Goal: Navigation & Orientation: Find specific page/section

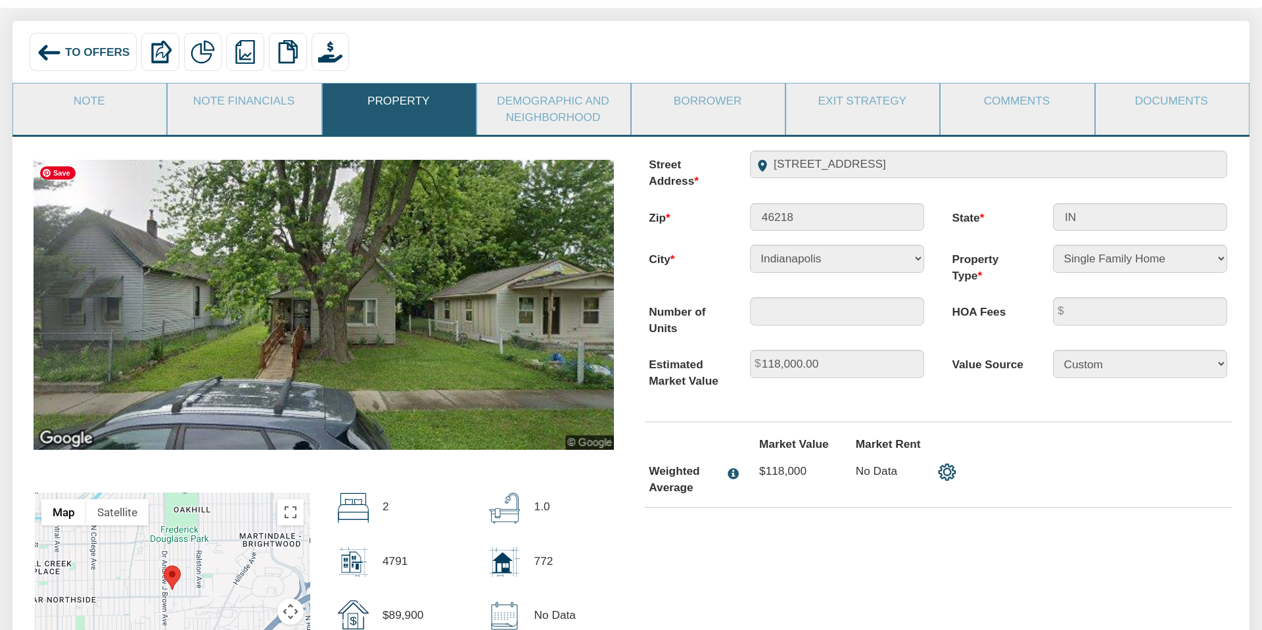
scroll to position [87, 0]
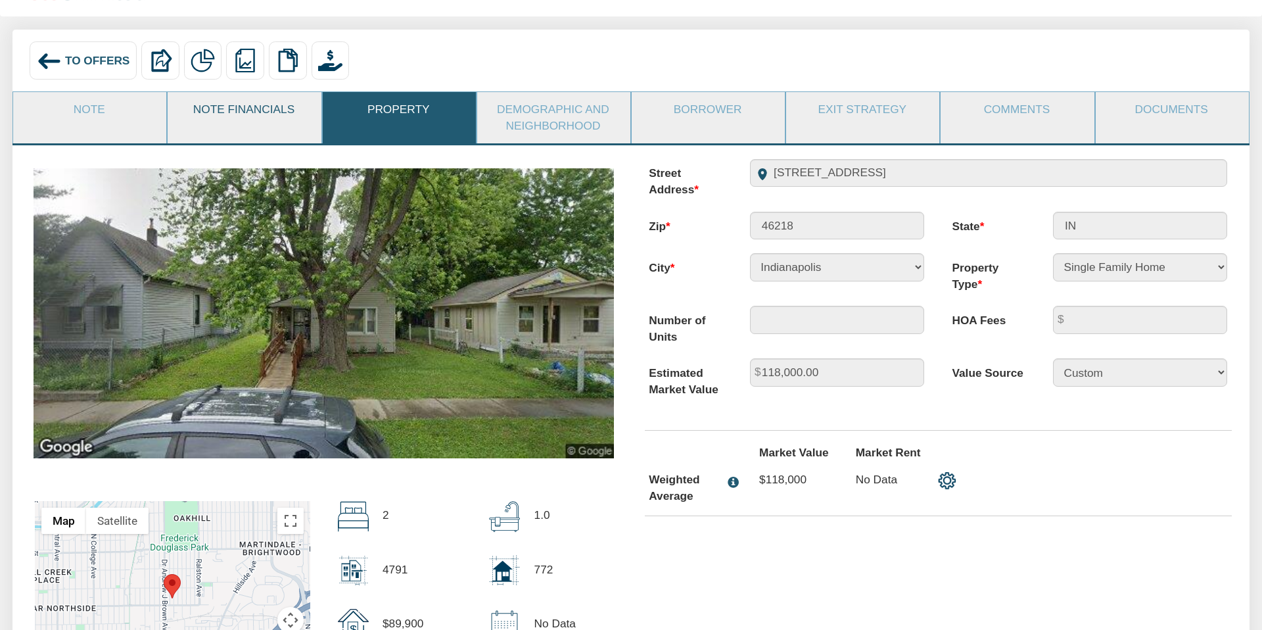
click at [230, 121] on link "Note Financials" at bounding box center [244, 109] width 152 height 35
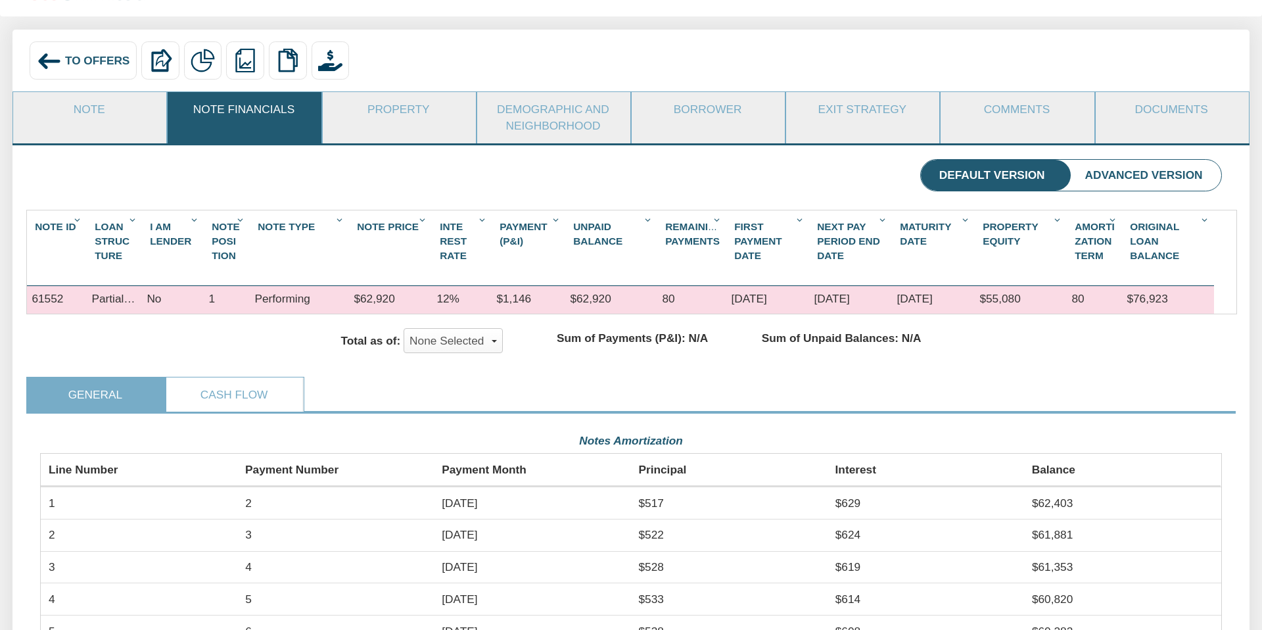
scroll to position [294, 1181]
click at [101, 110] on link "Note" at bounding box center [89, 109] width 152 height 35
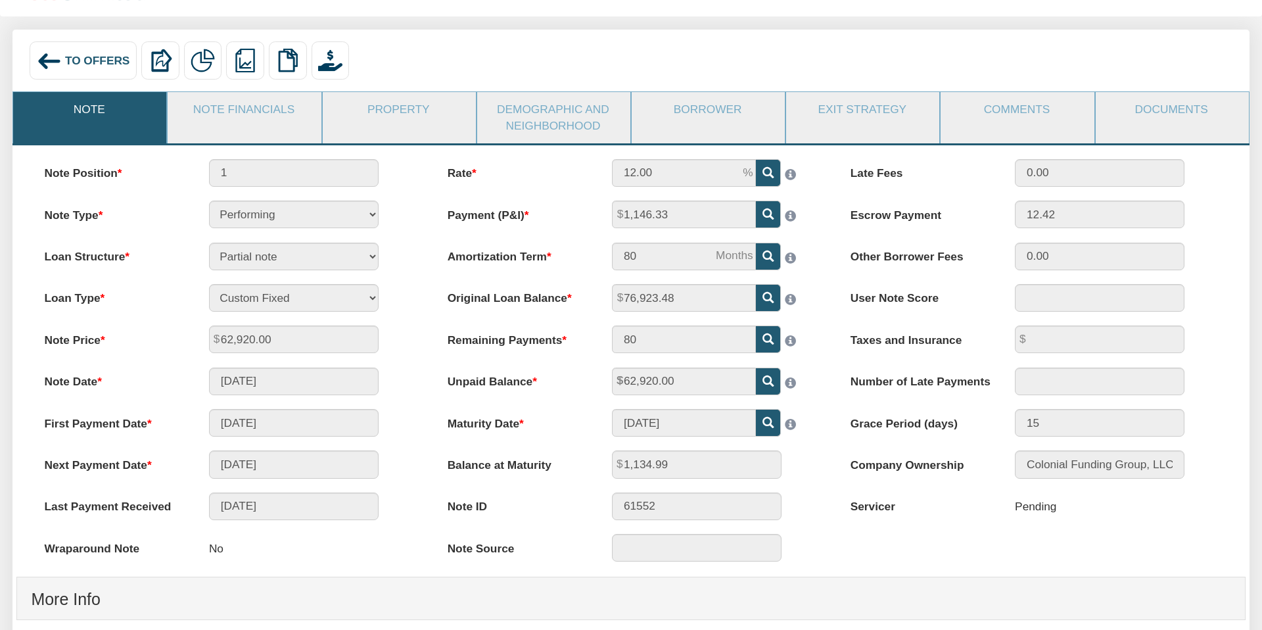
scroll to position [0, 0]
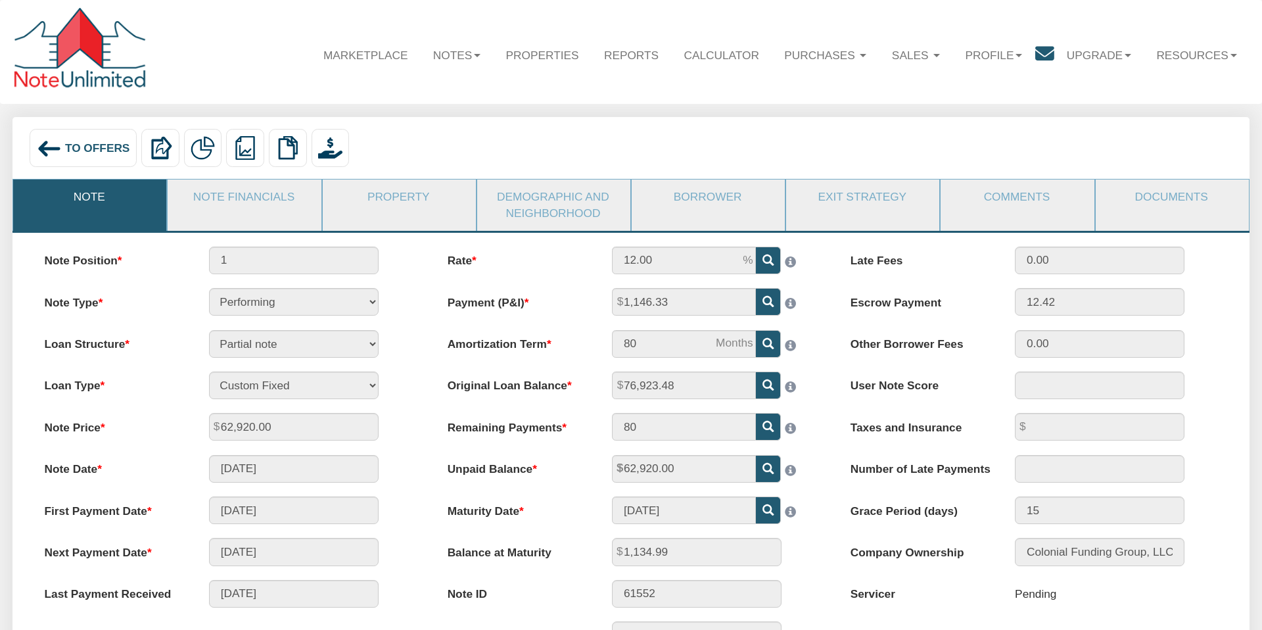
click at [89, 148] on span "To Offers" at bounding box center [97, 147] width 65 height 13
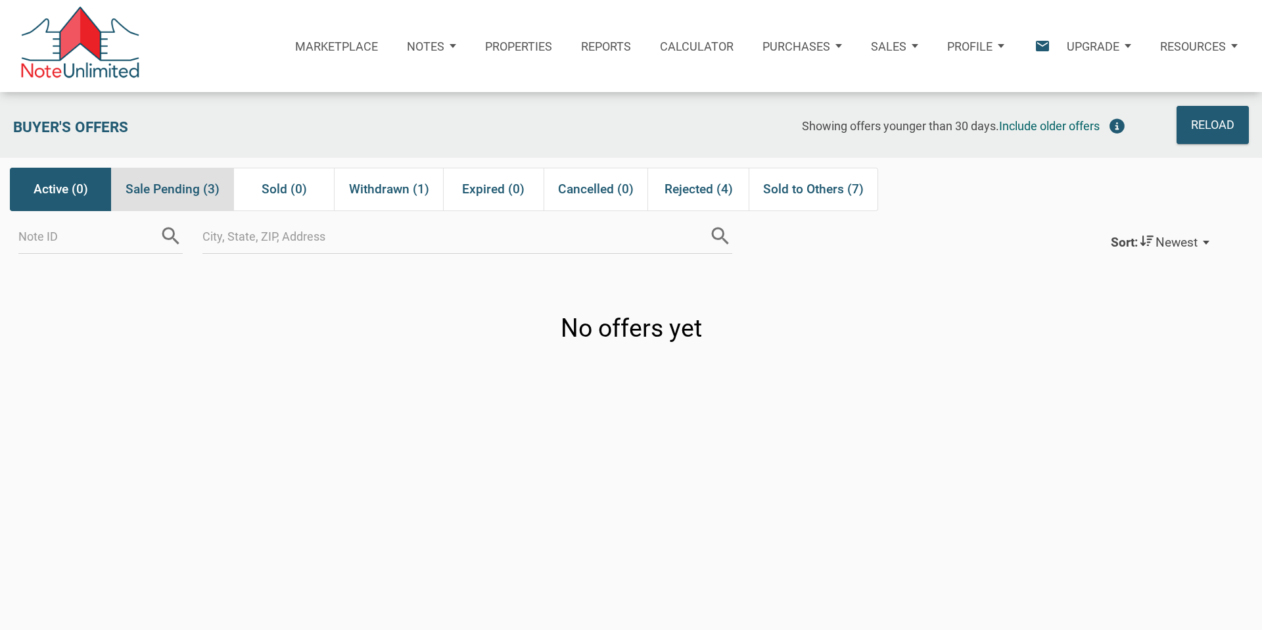
click at [189, 187] on span "Sale Pending (3)" at bounding box center [173, 189] width 94 height 24
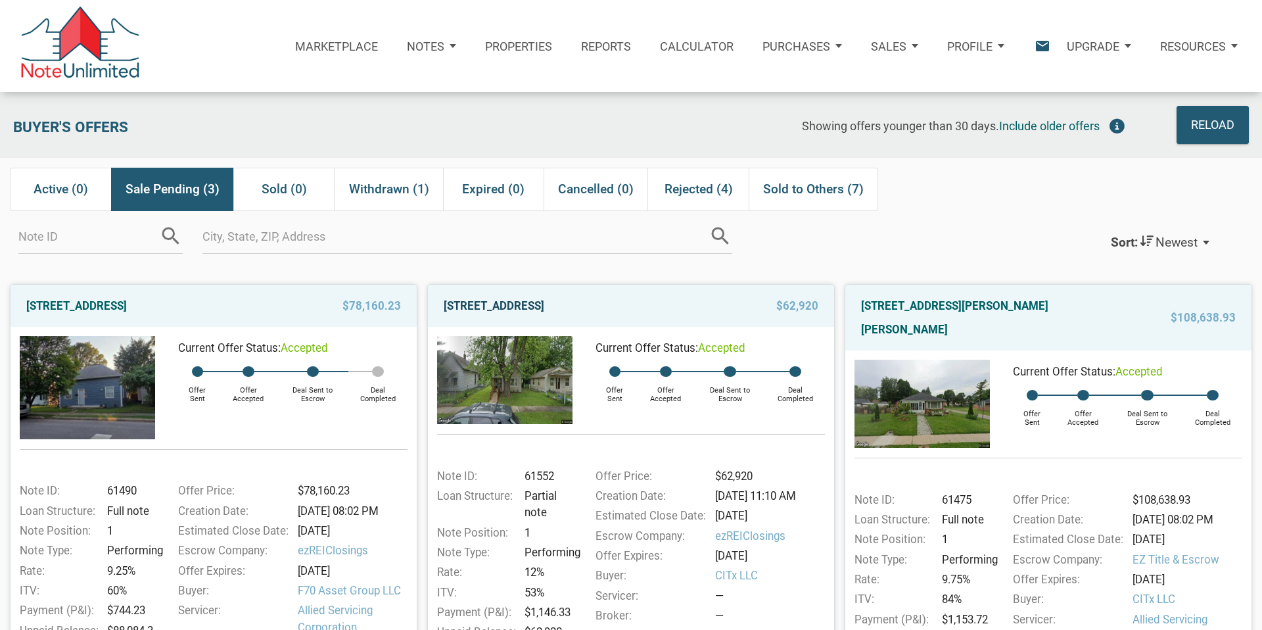
click at [544, 306] on link "[STREET_ADDRESS]" at bounding box center [494, 306] width 101 height 24
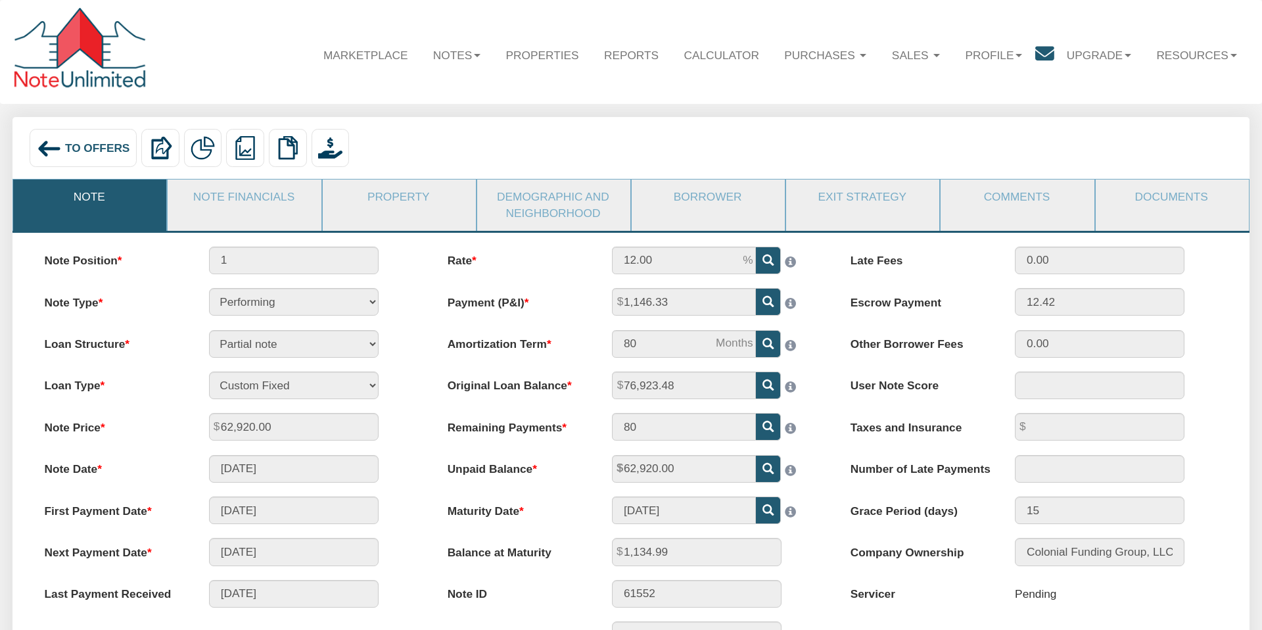
click at [86, 145] on span "To Offers" at bounding box center [97, 147] width 65 height 13
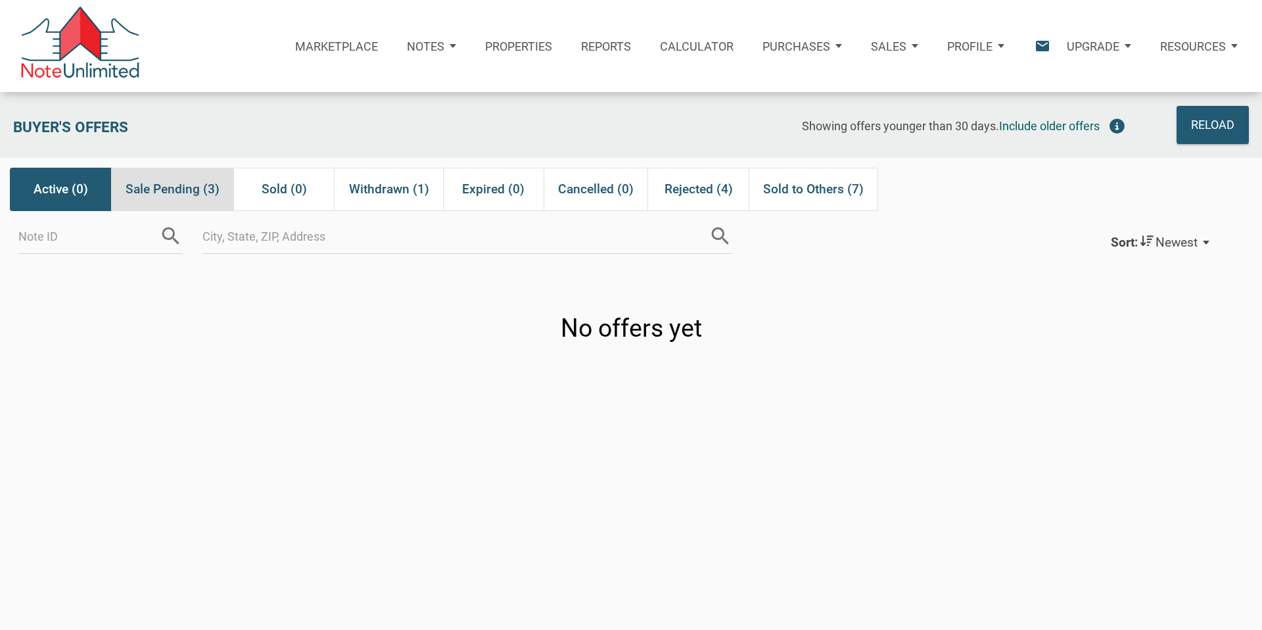
click at [163, 187] on span "Sale Pending (3)" at bounding box center [173, 189] width 94 height 24
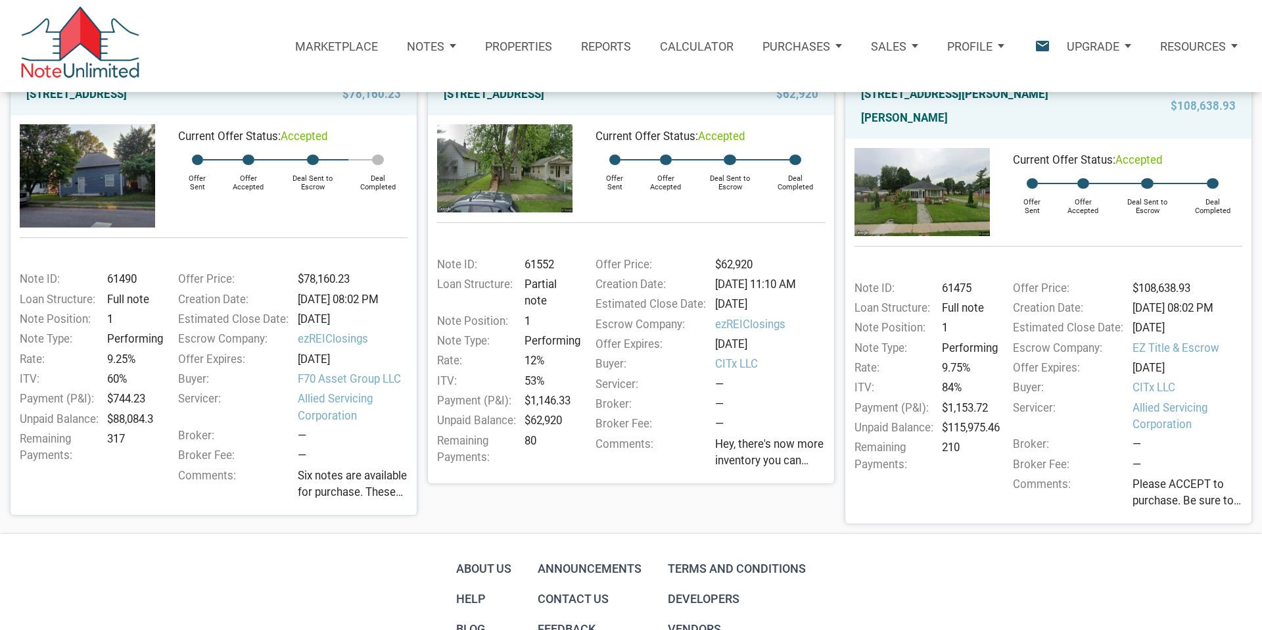
scroll to position [215, 0]
